Goal: Task Accomplishment & Management: Use online tool/utility

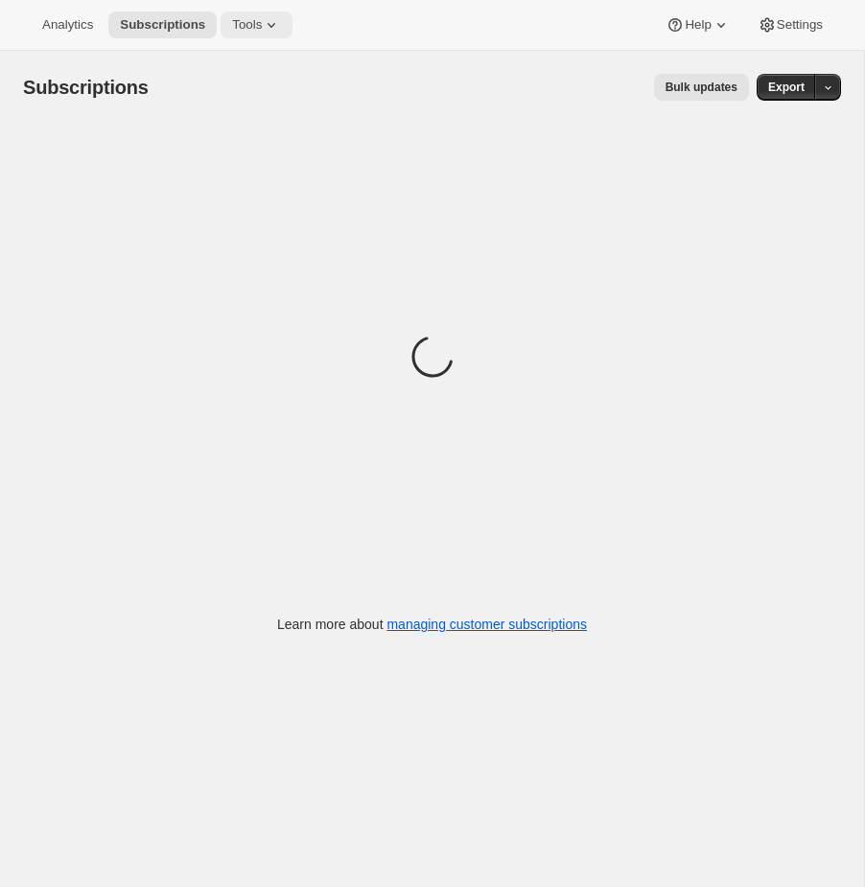
click at [262, 27] on span "Tools" at bounding box center [247, 24] width 30 height 15
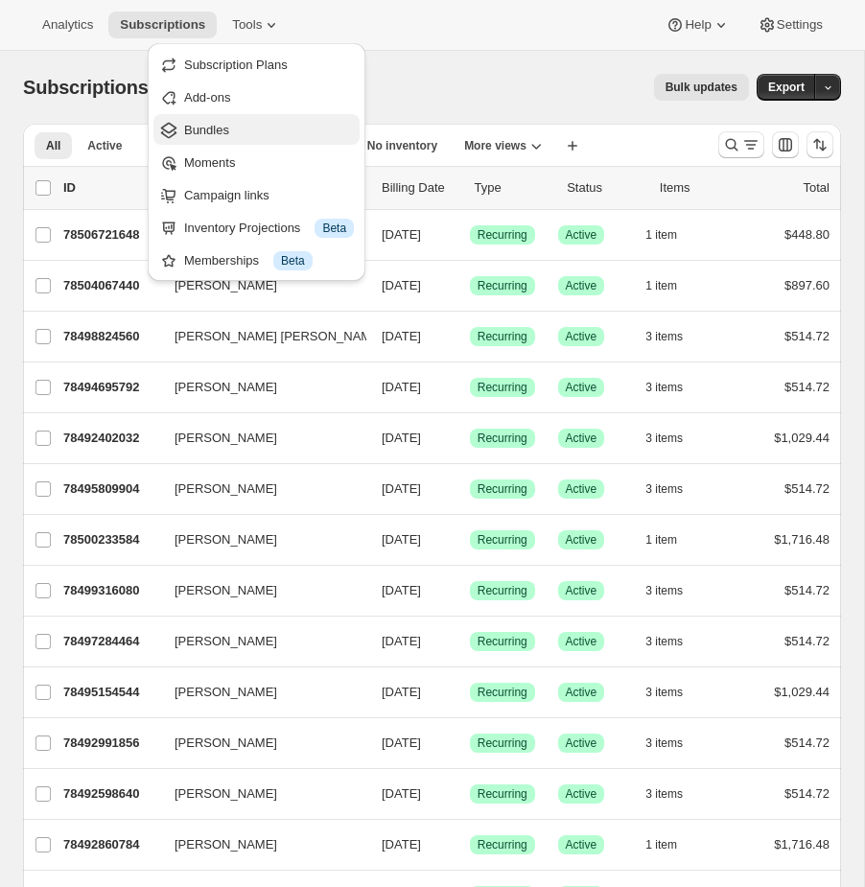
click at [289, 121] on span "Bundles" at bounding box center [269, 130] width 170 height 19
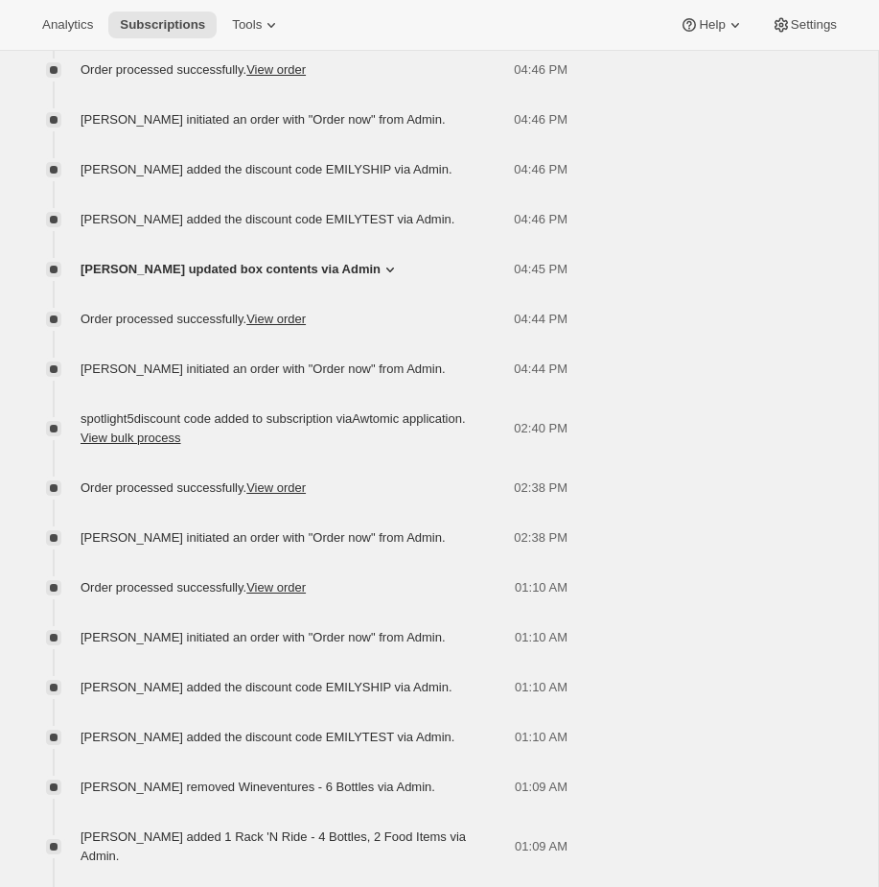
scroll to position [2662, 0]
